Goal: Go to known website: Access a specific website the user already knows

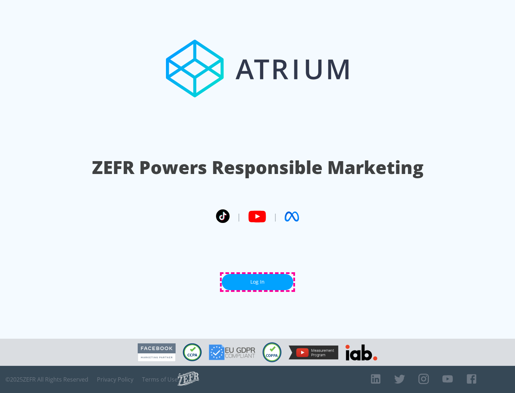
click at [257, 282] on link "Log In" at bounding box center [257, 282] width 71 height 16
